Goal: Information Seeking & Learning: Learn about a topic

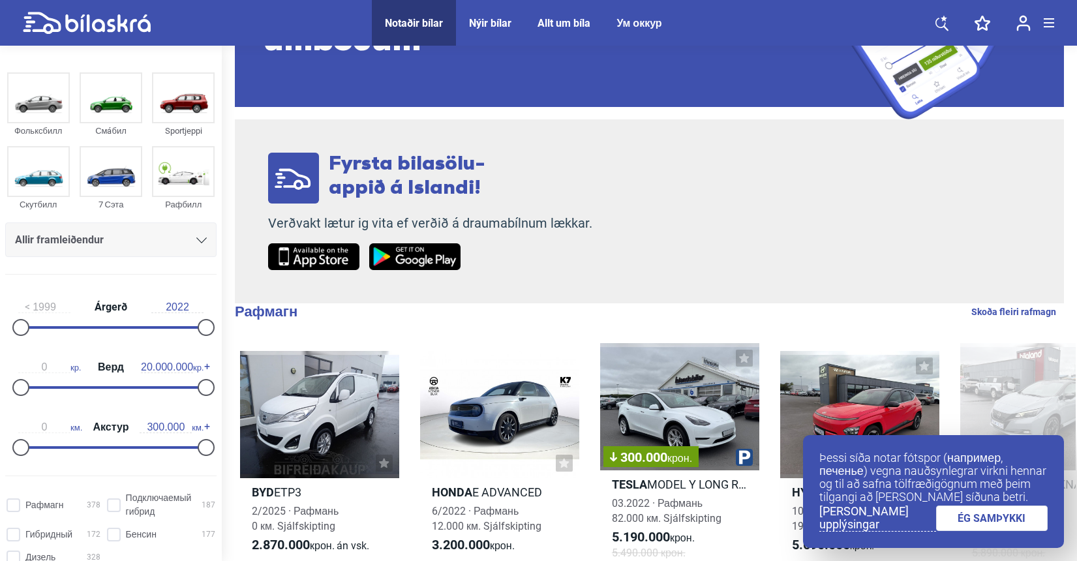
scroll to position [159, 0]
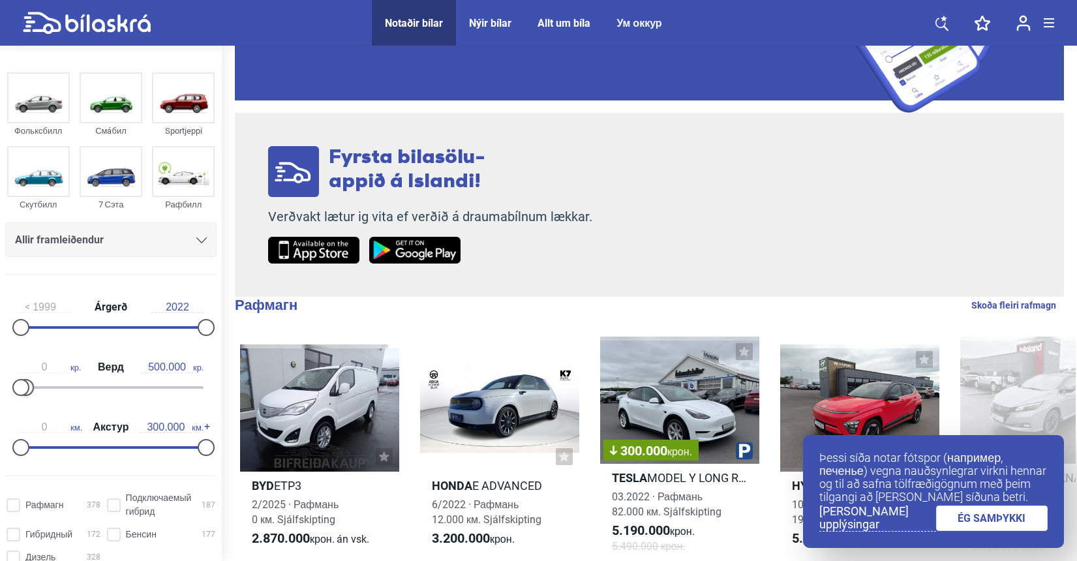
type input "600.000"
drag, startPoint x: 200, startPoint y: 386, endPoint x: 25, endPoint y: 374, distance: 175.2
click at [25, 374] on div "0 кр. Верд 600.000 кр." at bounding box center [110, 375] width 211 height 60
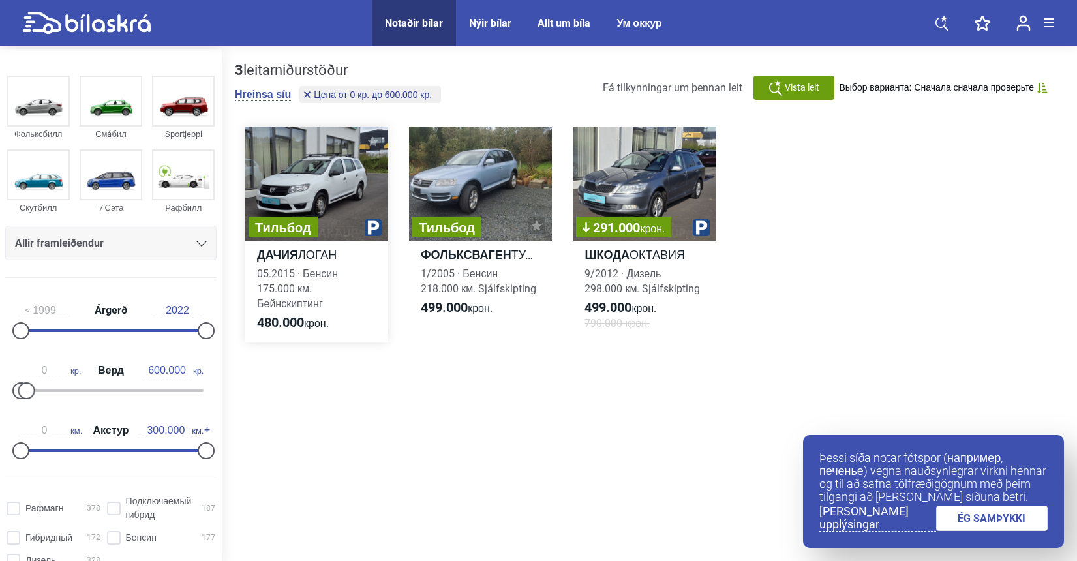
click at [341, 185] on div "Тильбод" at bounding box center [316, 184] width 143 height 114
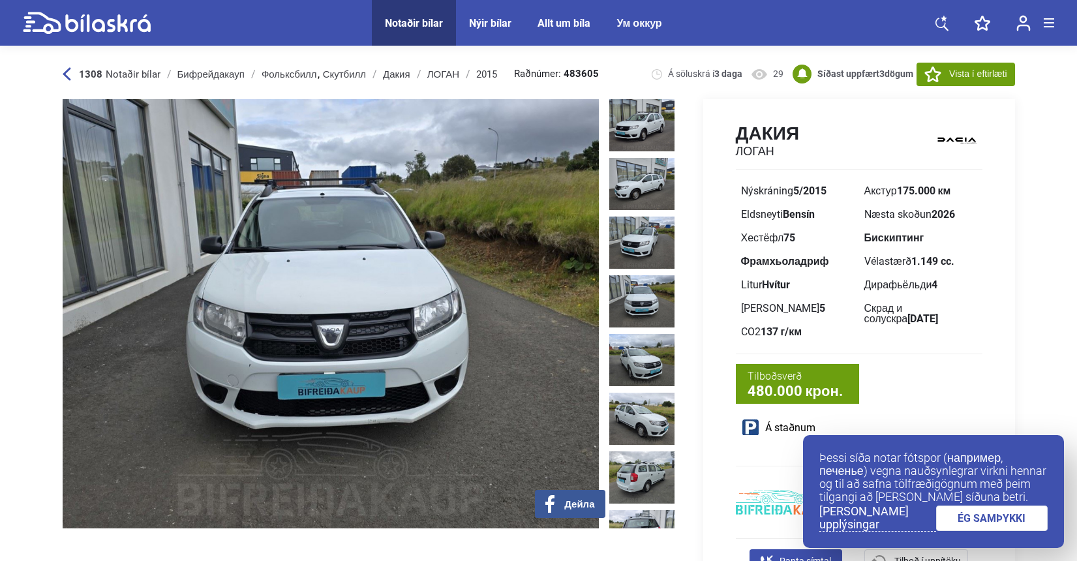
click at [1009, 523] on font "ÉG SAMÞYKKI" at bounding box center [992, 518] width 68 height 12
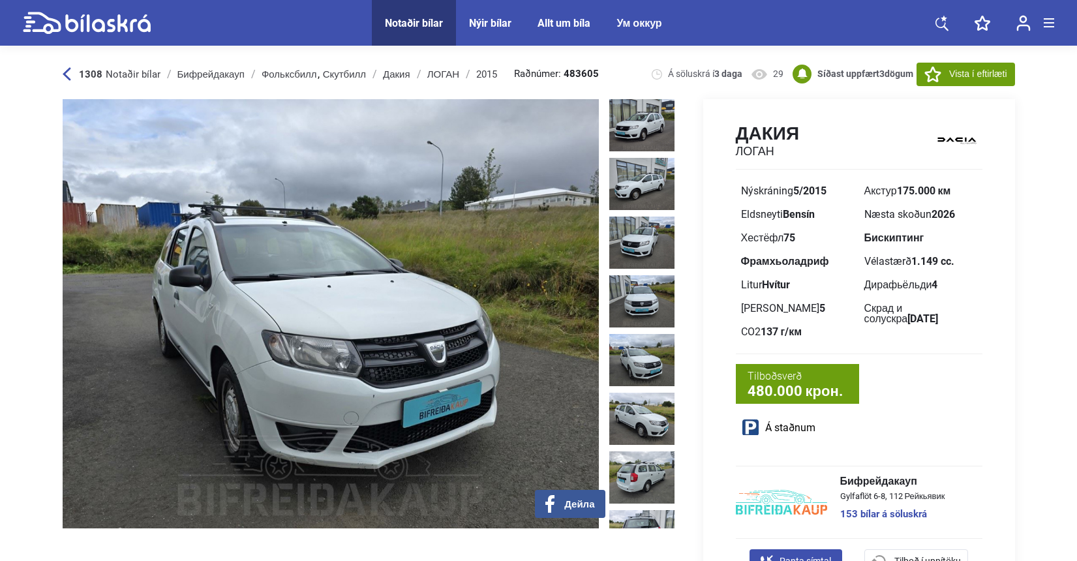
click at [495, 253] on img at bounding box center [331, 313] width 536 height 429
